Goal: Navigation & Orientation: Find specific page/section

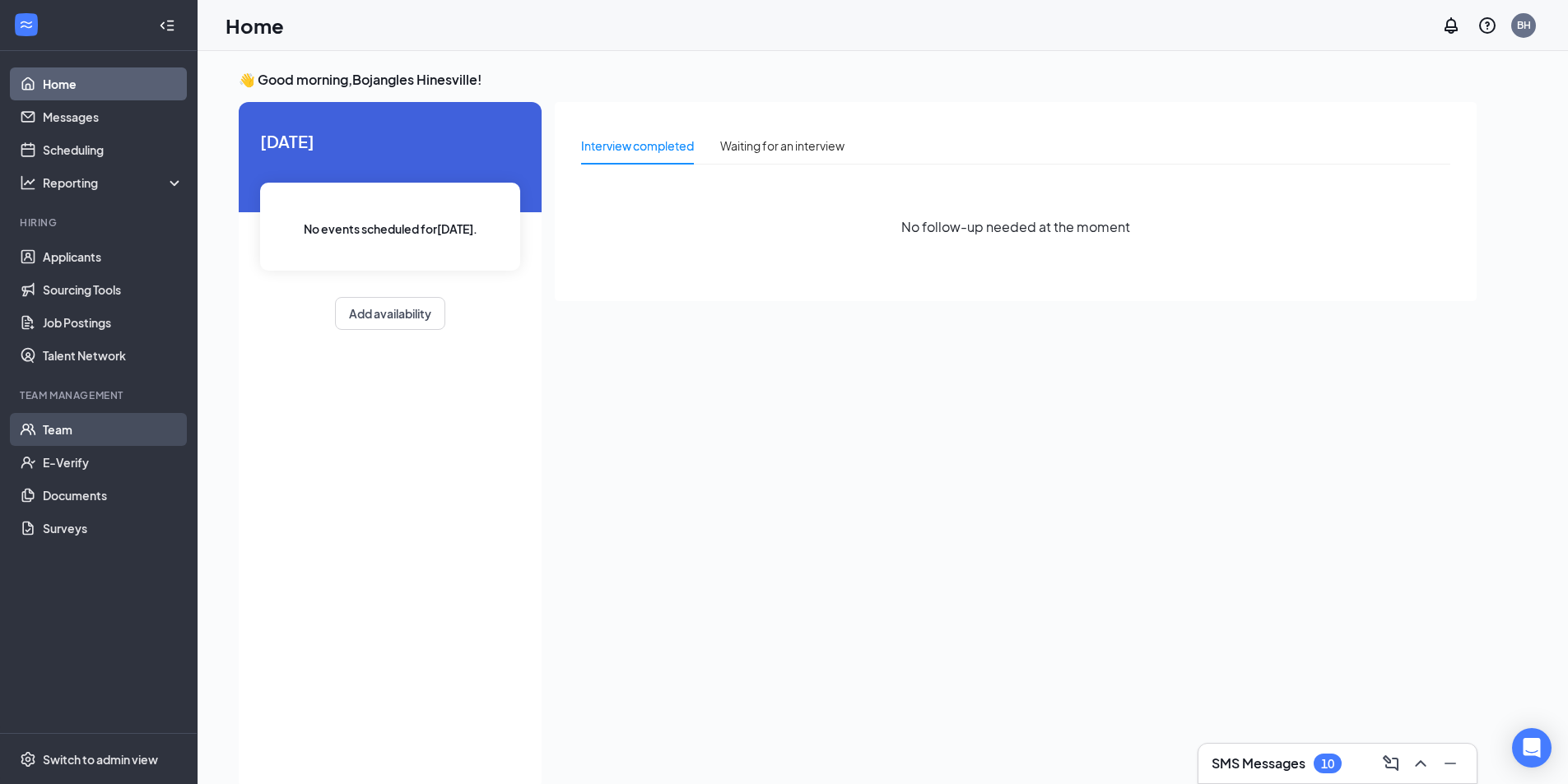
click at [43, 429] on link "Team" at bounding box center [113, 429] width 140 height 33
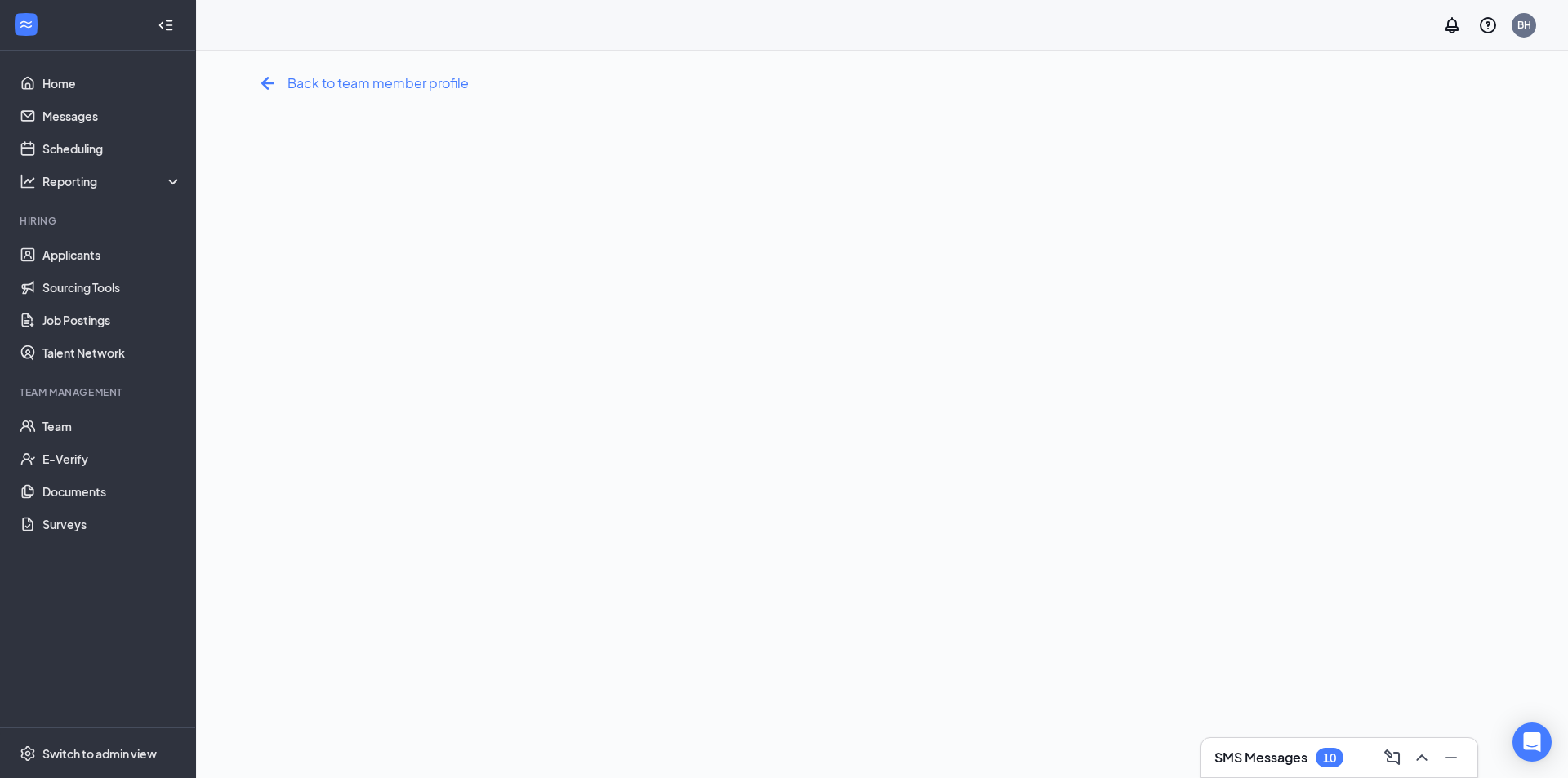
click at [266, 83] on icon "ArrowLeftNew" at bounding box center [268, 83] width 13 height 13
click at [284, 89] on div "Back to team member profile" at bounding box center [361, 83] width 214 height 26
